Goal: Find specific page/section: Find specific page/section

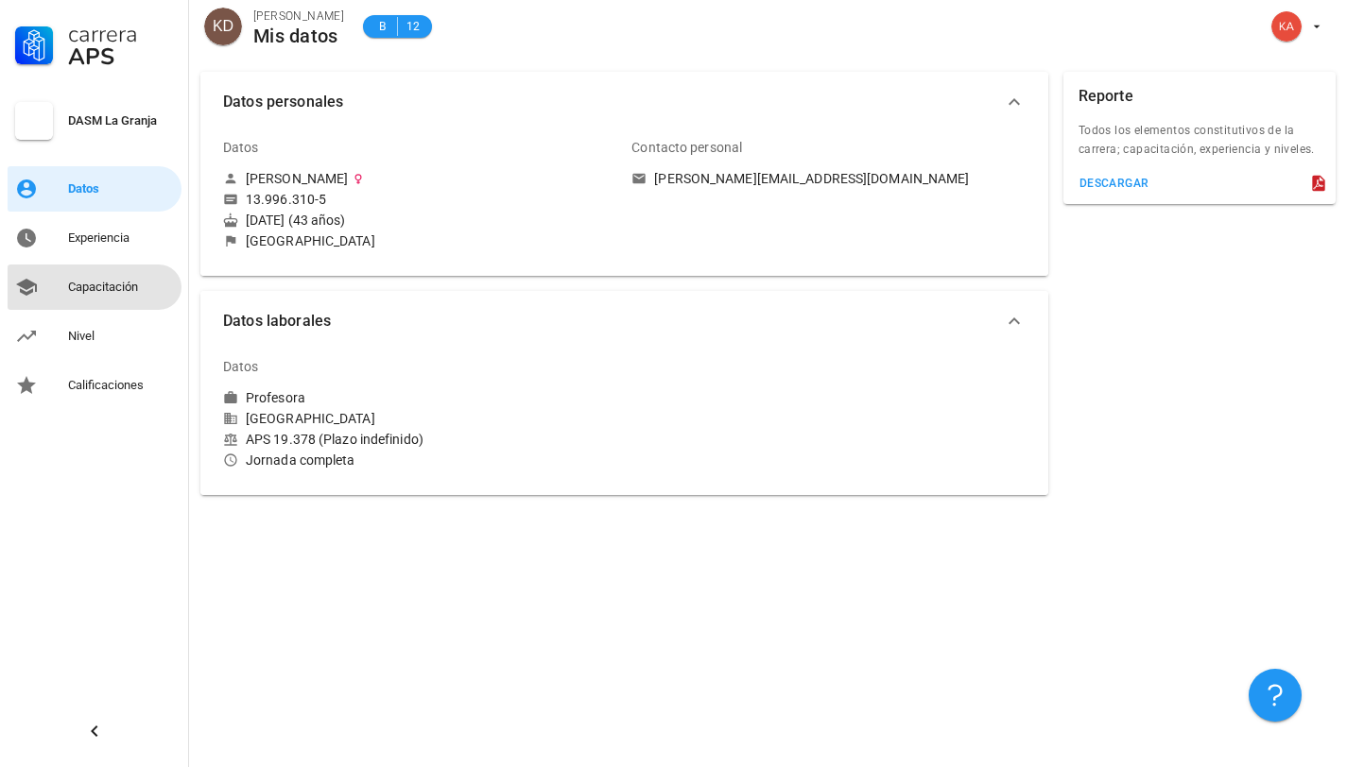
click at [96, 281] on div "Capacitación" at bounding box center [121, 287] width 106 height 15
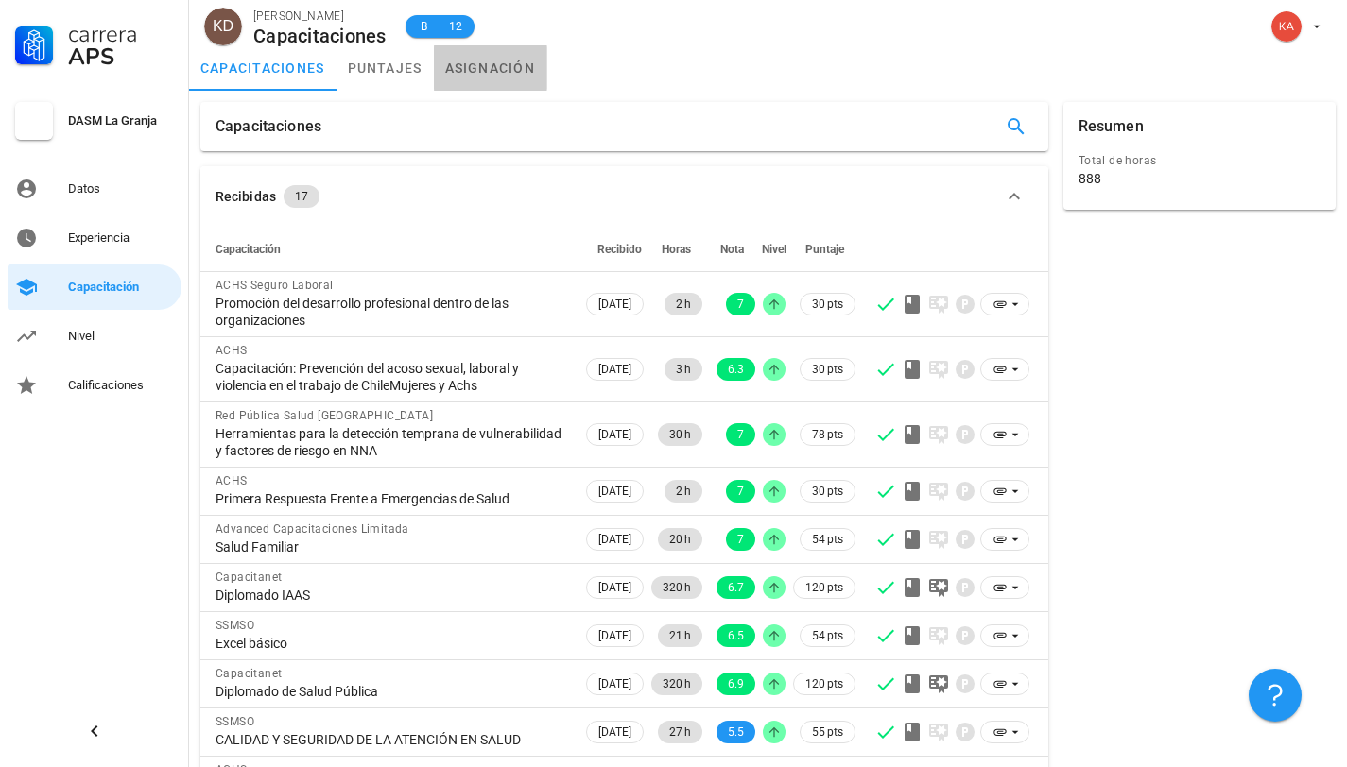
click at [488, 67] on link "asignación" at bounding box center [490, 67] width 113 height 45
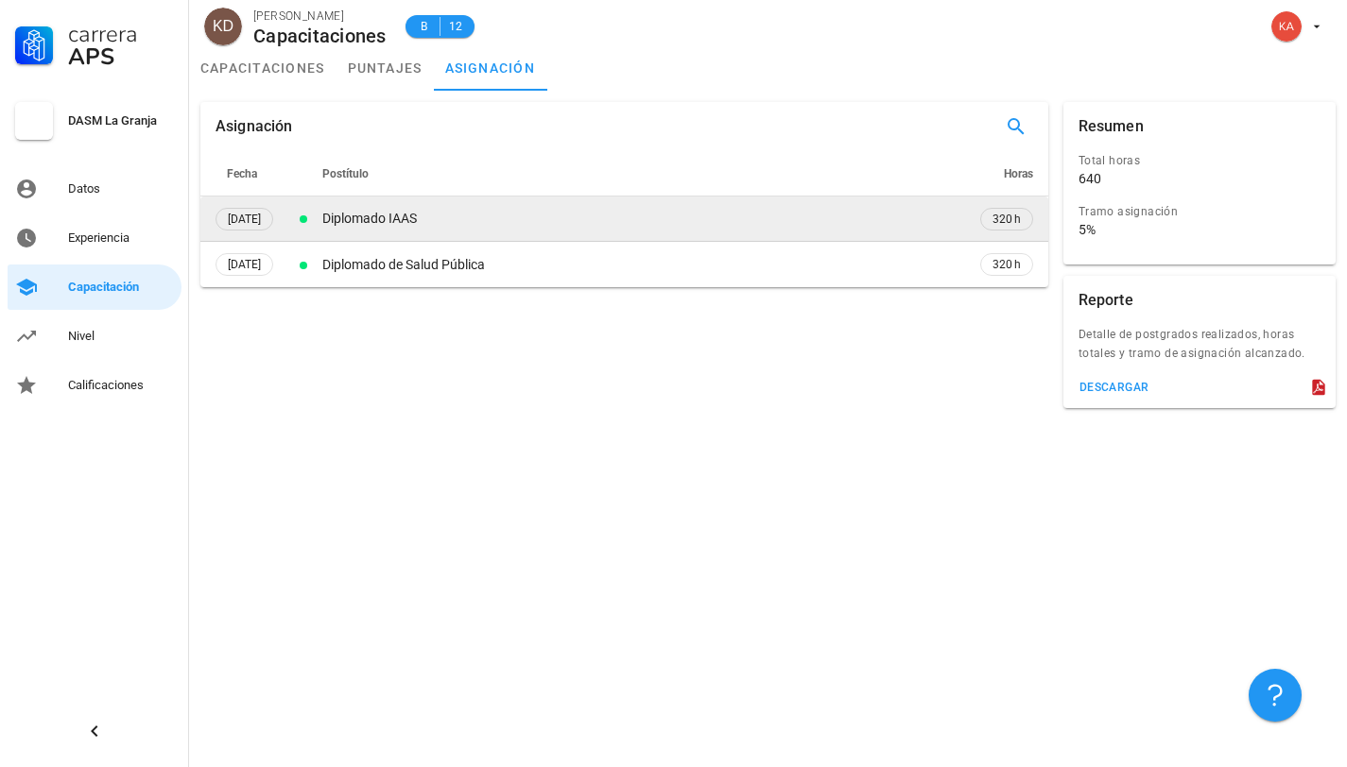
click at [431, 229] on td "Diplomado IAAS" at bounding box center [642, 219] width 646 height 45
click at [424, 219] on div "Diplomado IAAS" at bounding box center [641, 219] width 639 height 20
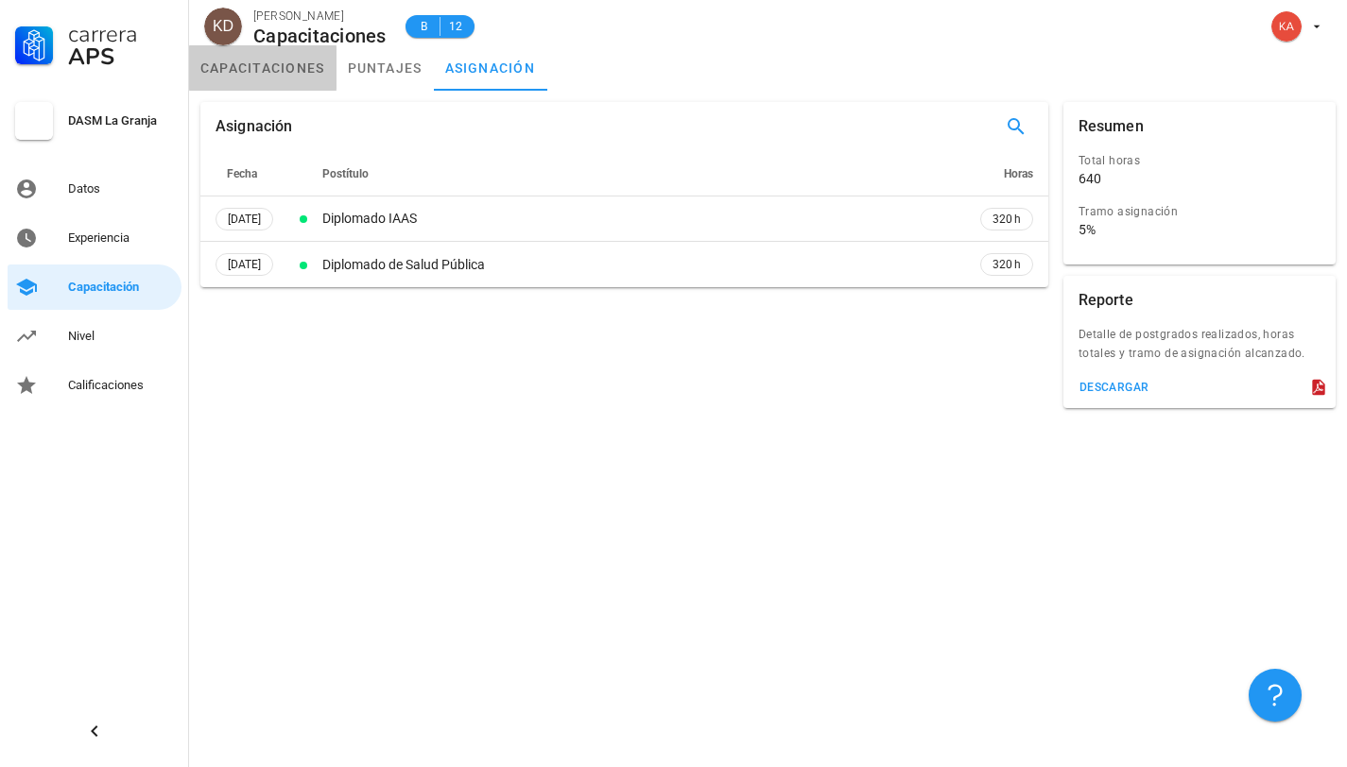
click at [248, 60] on link "capacitaciones" at bounding box center [262, 67] width 147 height 45
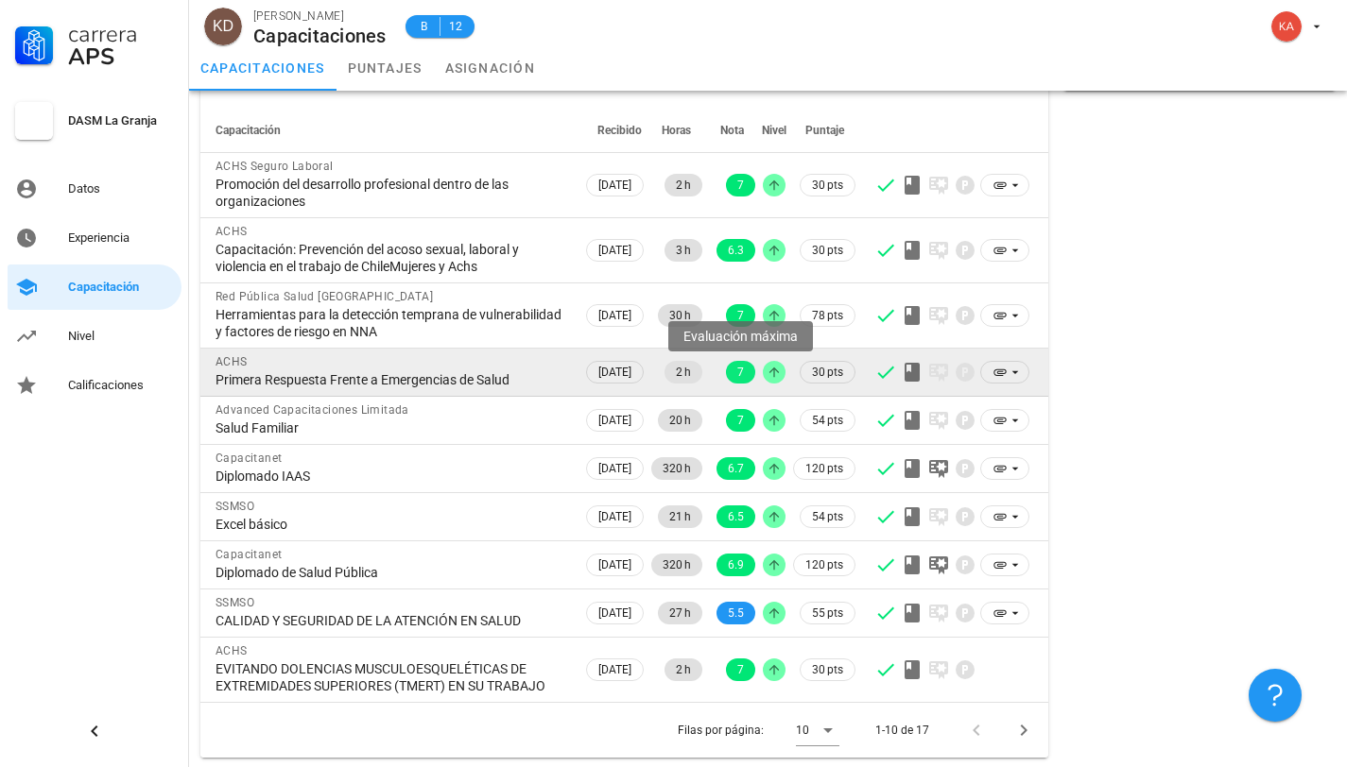
scroll to position [138, 0]
